Goal: Find specific page/section: Find specific page/section

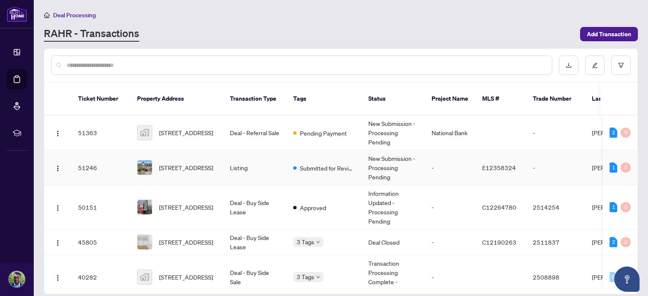
click at [250, 164] on td "Listing" at bounding box center [254, 168] width 63 height 35
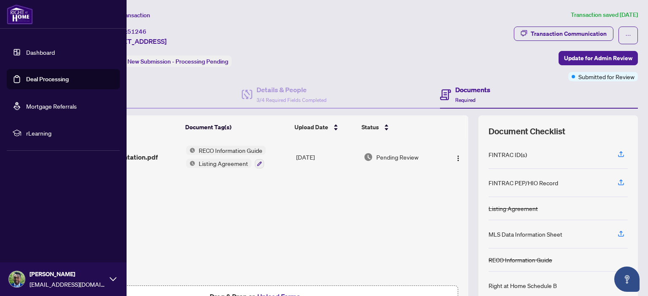
click at [25, 13] on img at bounding box center [20, 14] width 26 height 20
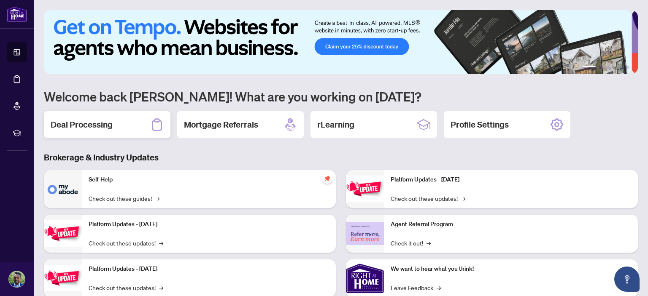
click at [123, 128] on div "Deal Processing" at bounding box center [107, 124] width 126 height 27
